Goal: Entertainment & Leisure: Consume media (video, audio)

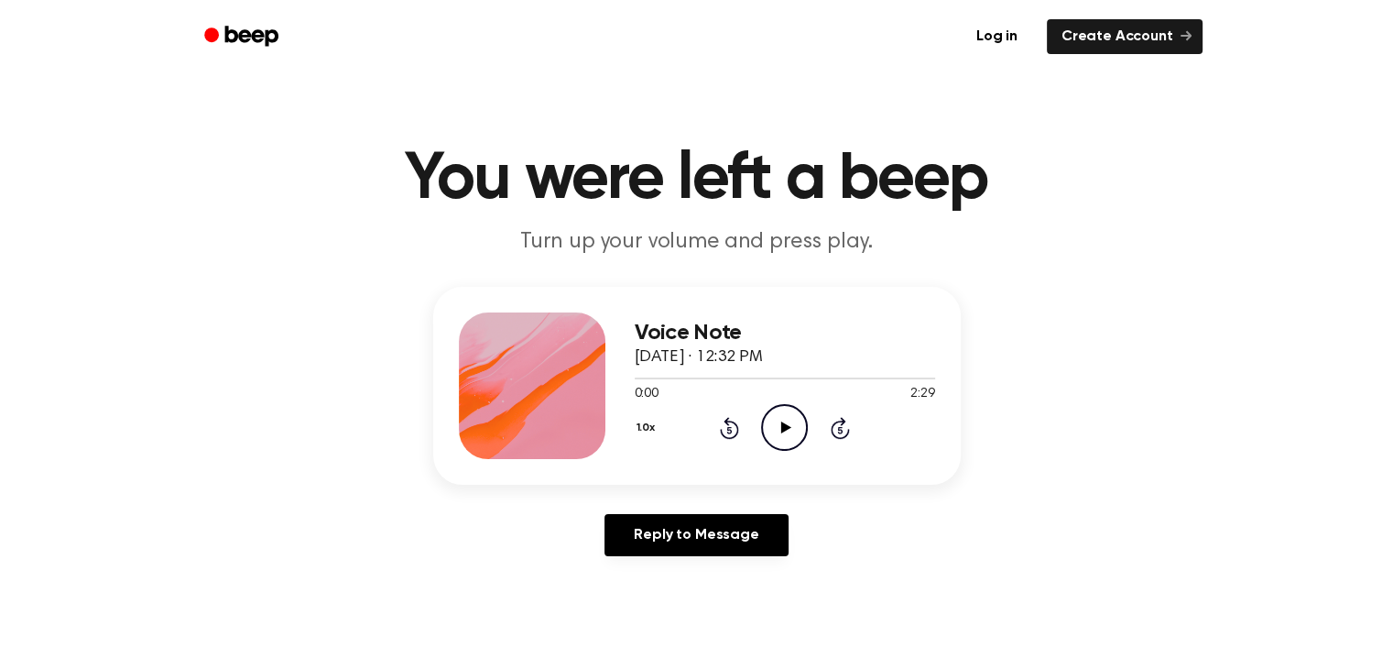
click at [786, 422] on icon "Play Audio" at bounding box center [784, 427] width 47 height 47
click at [780, 422] on icon at bounding box center [784, 427] width 8 height 12
click at [790, 425] on icon "Play Audio" at bounding box center [784, 427] width 47 height 47
click at [782, 420] on icon "Pause Audio" at bounding box center [784, 427] width 47 height 47
click at [769, 431] on icon "Play Audio" at bounding box center [784, 427] width 47 height 47
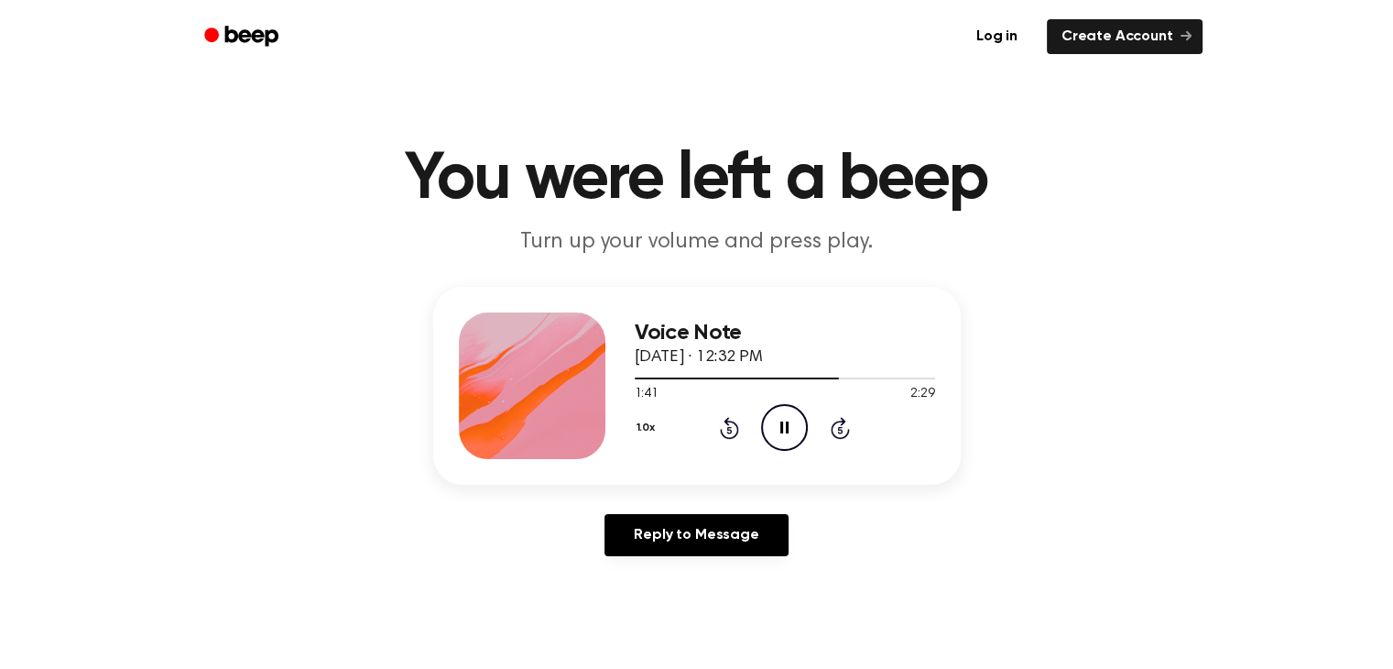
click at [774, 431] on icon "Pause Audio" at bounding box center [784, 427] width 47 height 47
click at [788, 429] on icon at bounding box center [786, 427] width 10 height 12
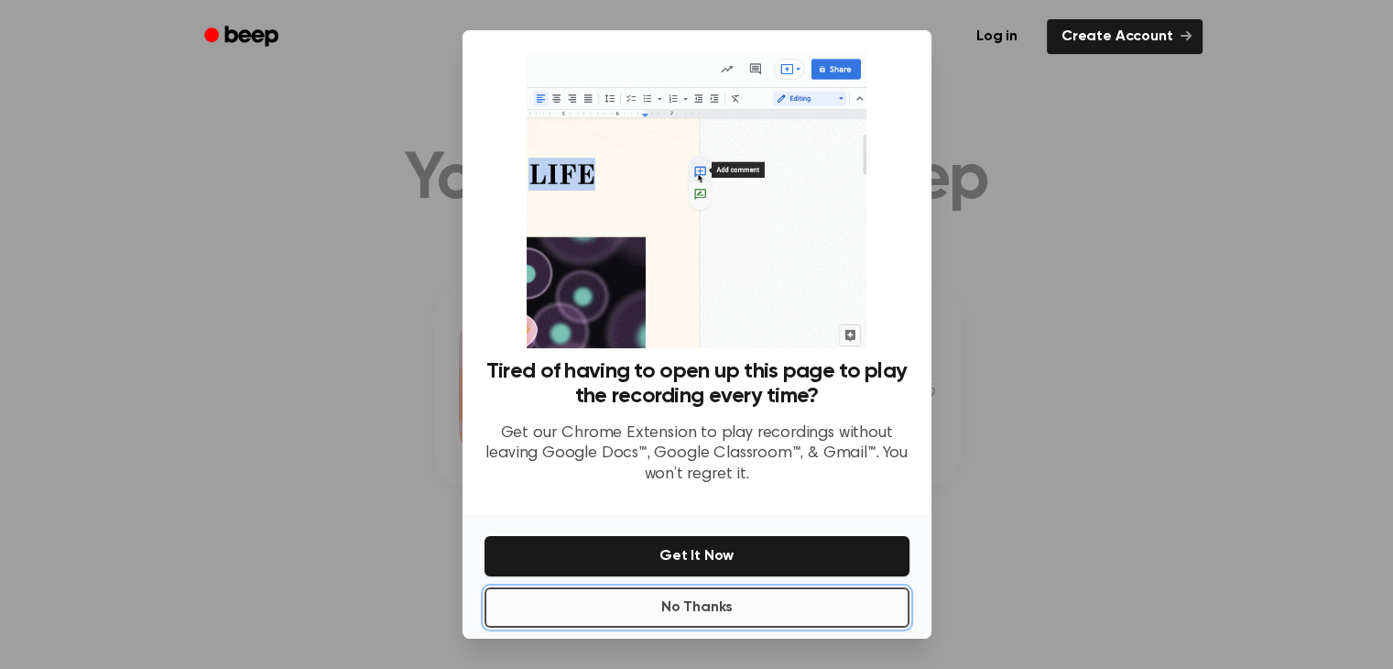
click at [731, 607] on button "No Thanks" at bounding box center [697, 607] width 425 height 40
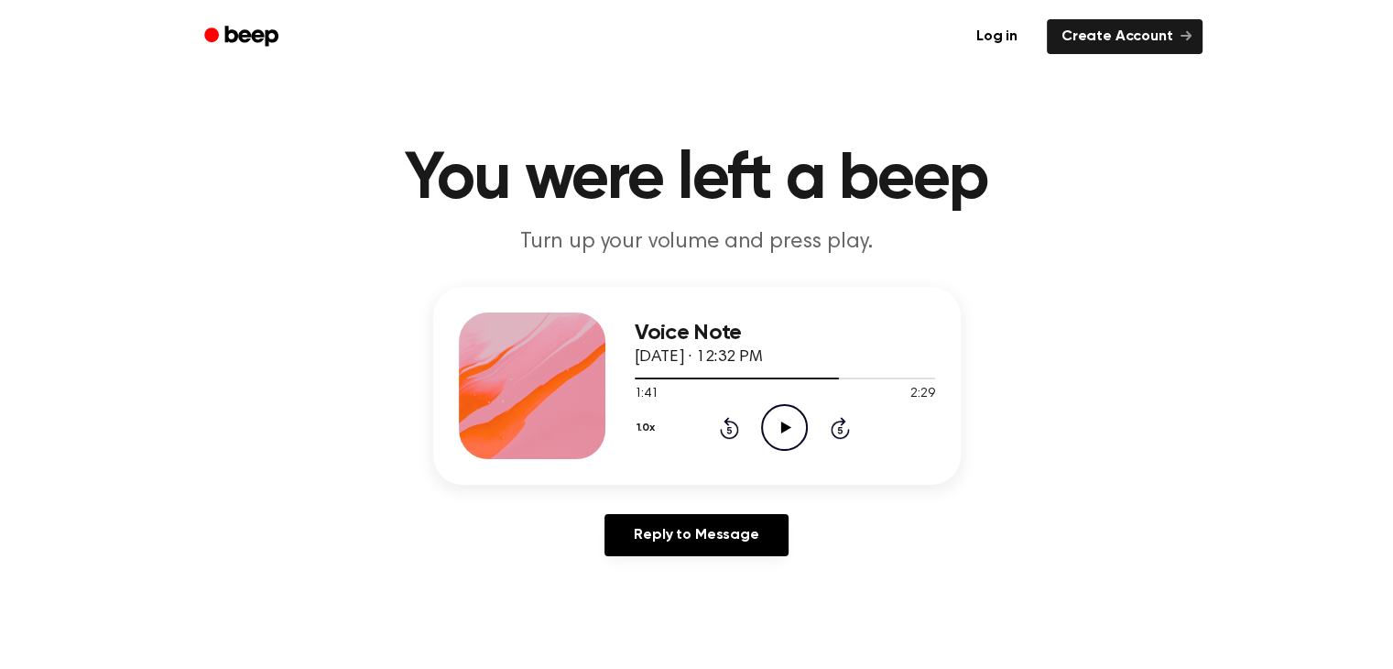
click at [778, 424] on icon "Play Audio" at bounding box center [784, 427] width 47 height 47
